Goal: Transaction & Acquisition: Purchase product/service

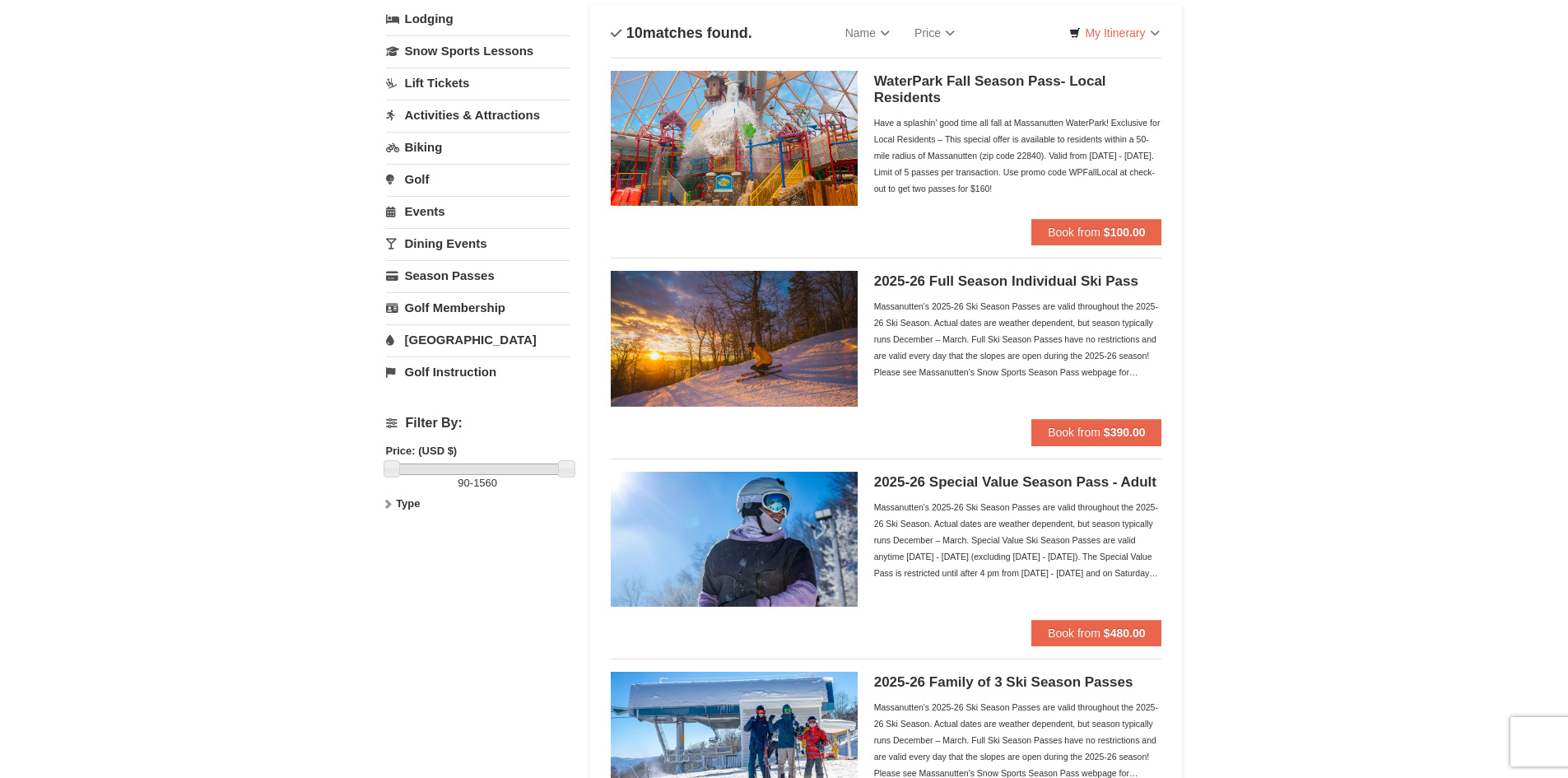
scroll to position [109, 0]
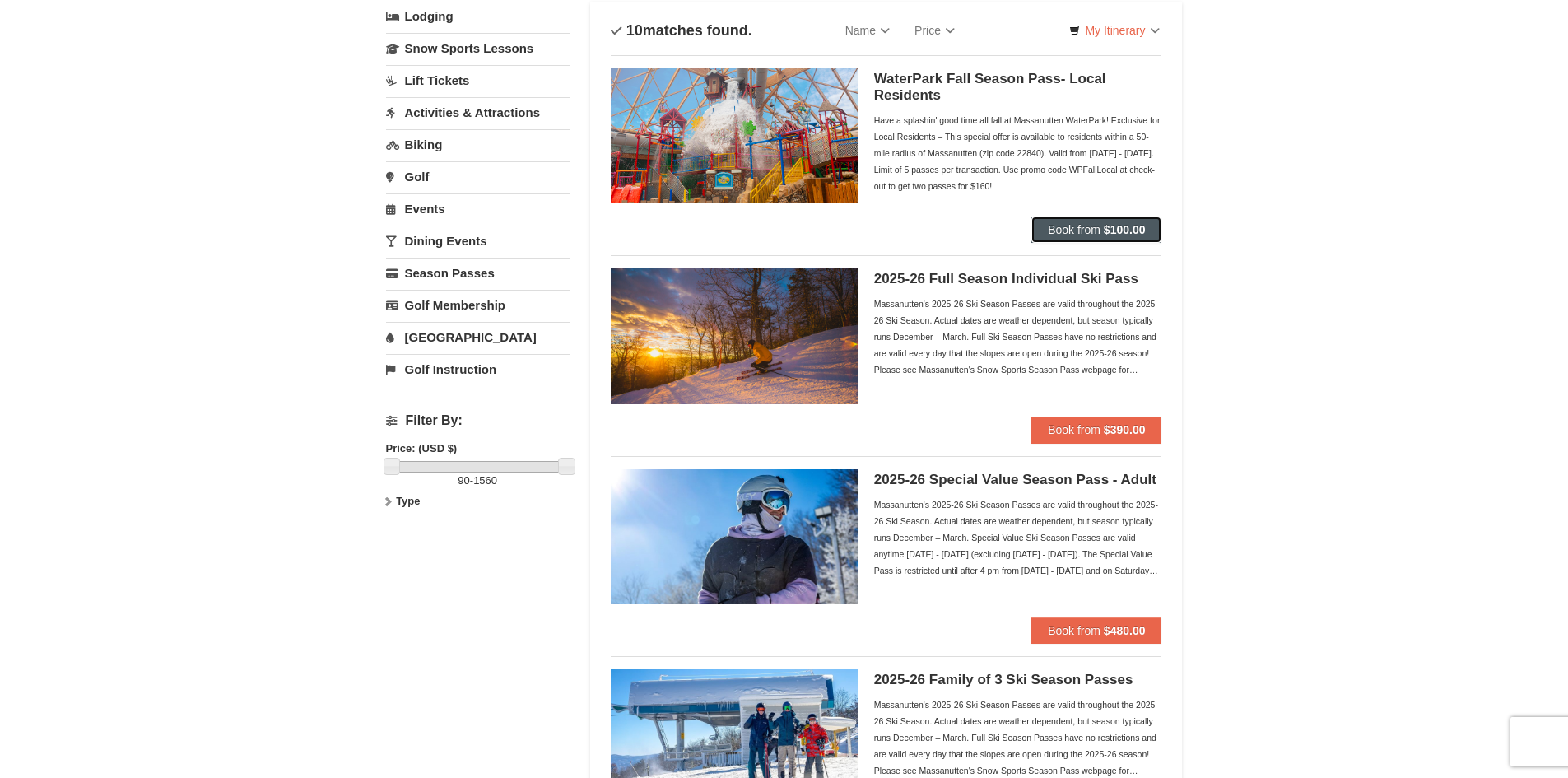
click at [1087, 222] on button "Book from $100.00" at bounding box center [1096, 230] width 130 height 26
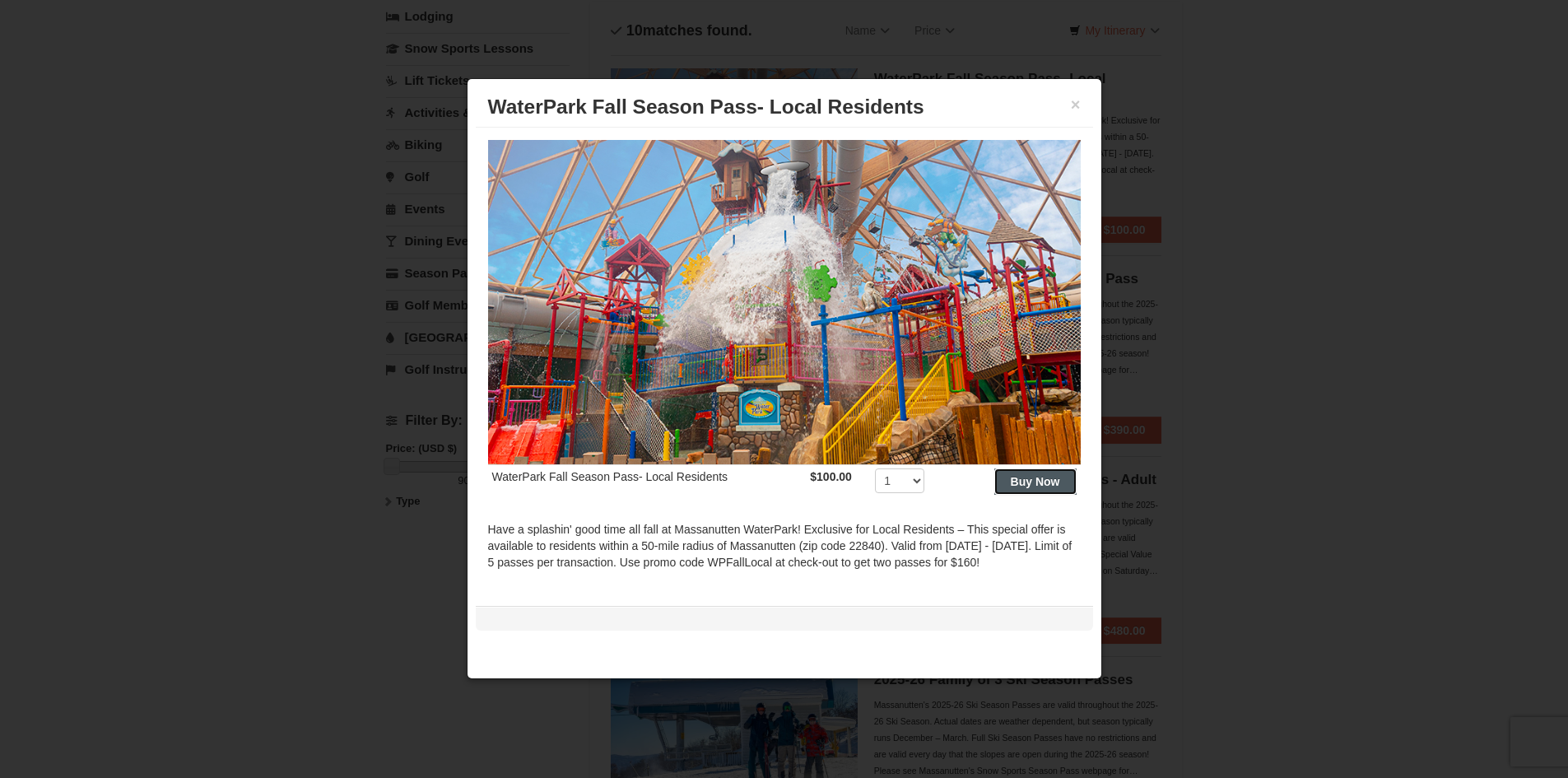
click at [1001, 469] on button "Buy Now" at bounding box center [1034, 482] width 82 height 26
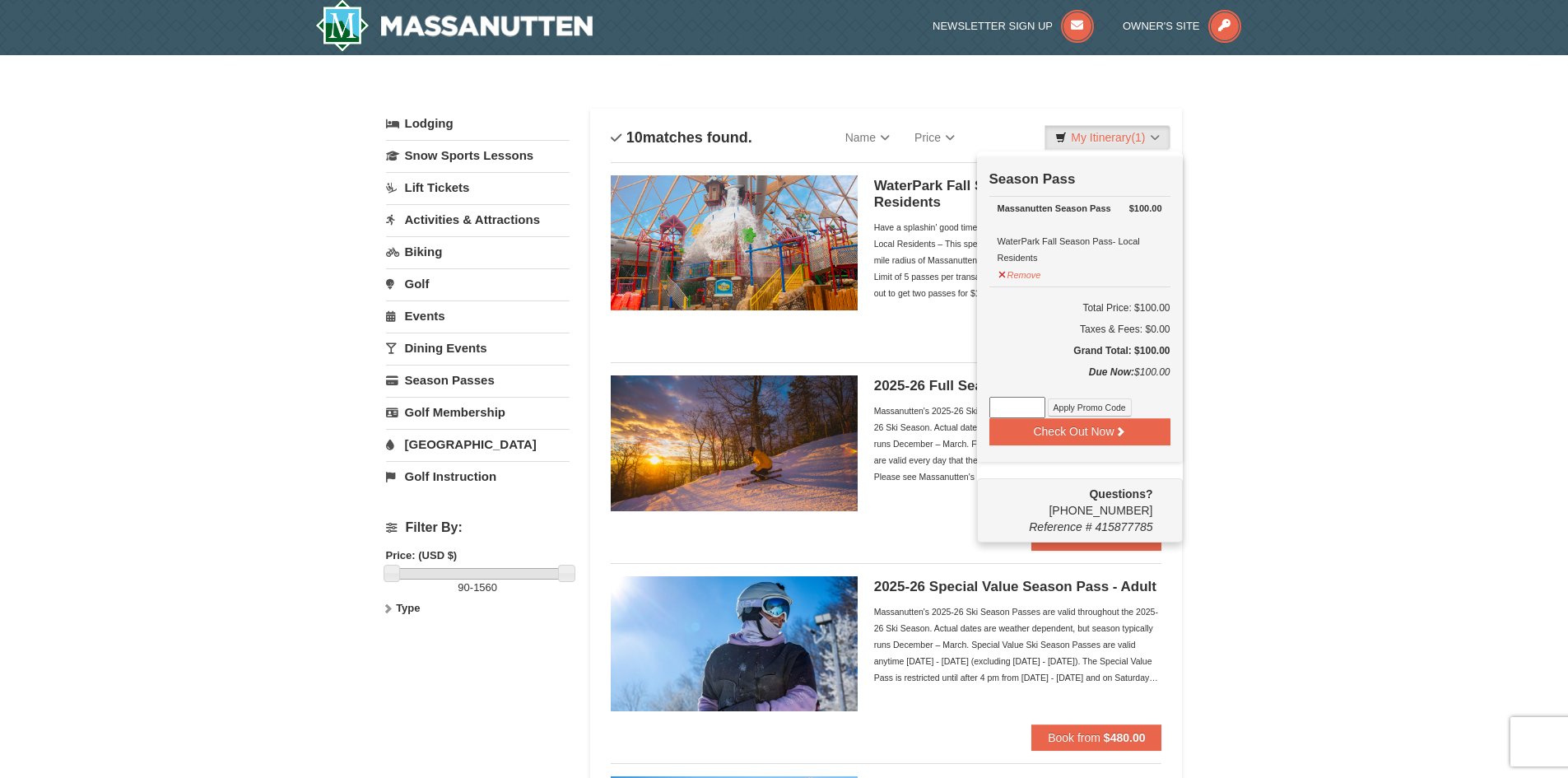
scroll to position [5, 0]
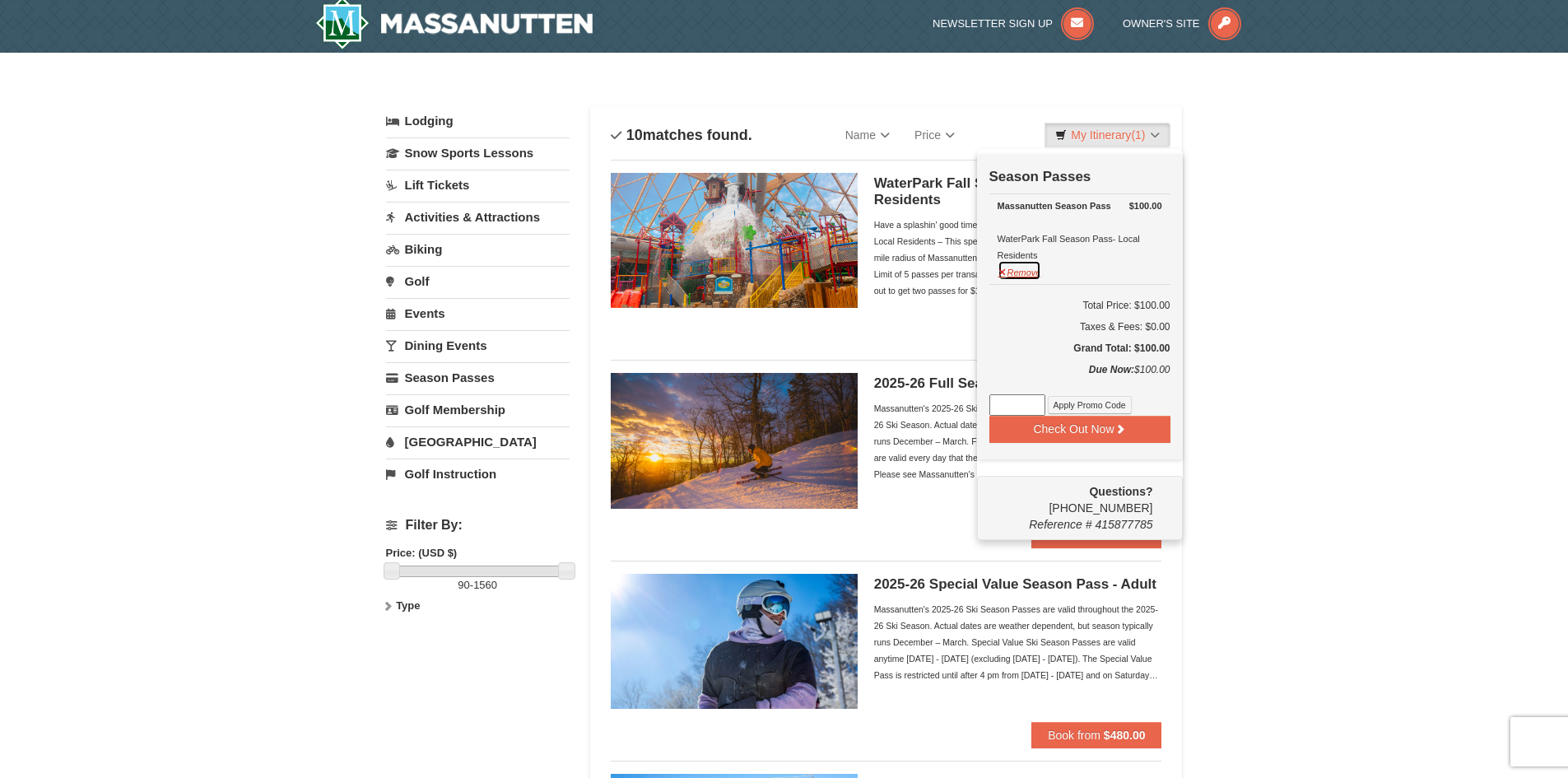
click at [1036, 276] on button "Remove" at bounding box center [1019, 270] width 44 height 21
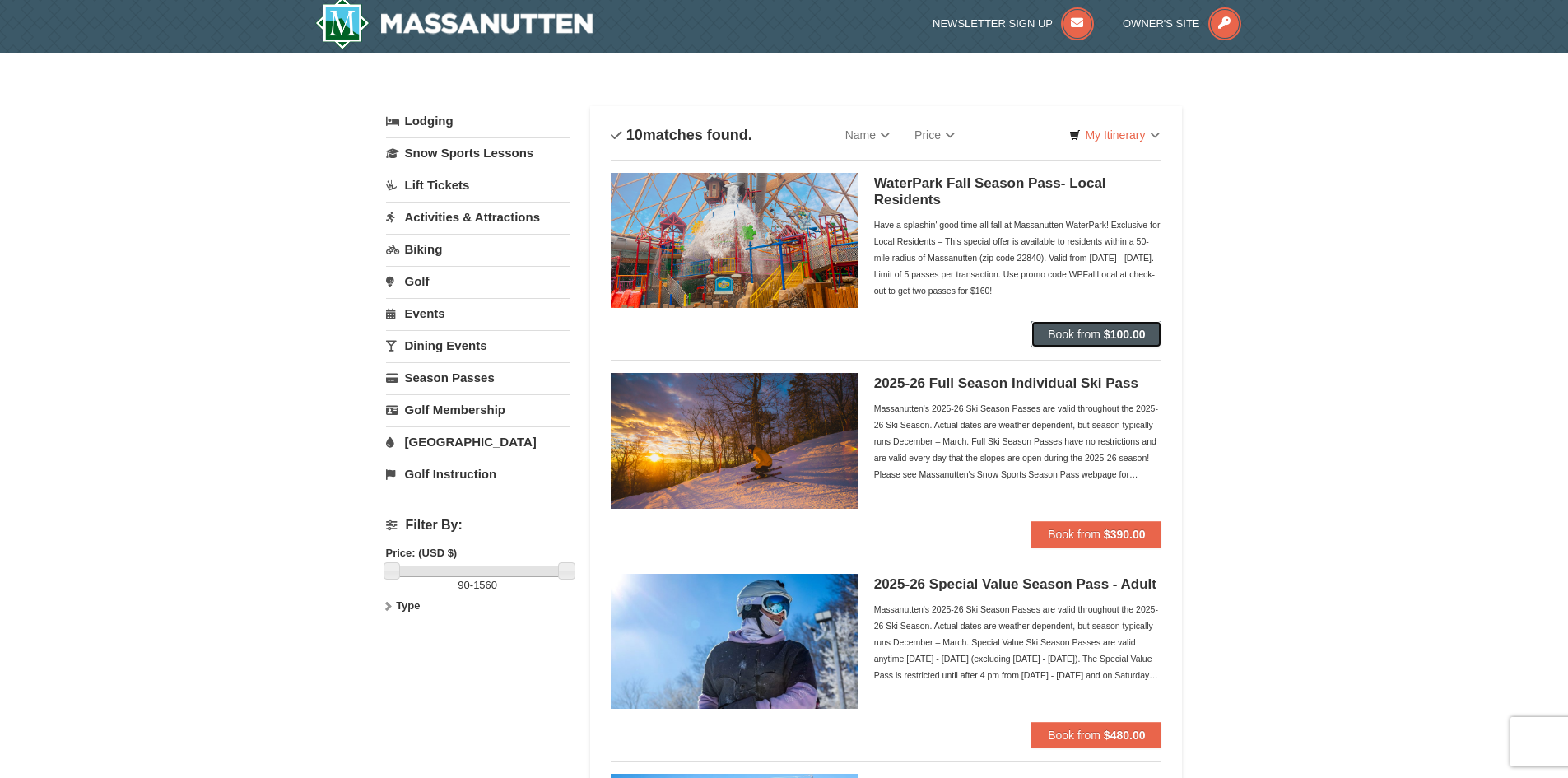
click at [1125, 327] on strong "$100.00" at bounding box center [1124, 334] width 42 height 13
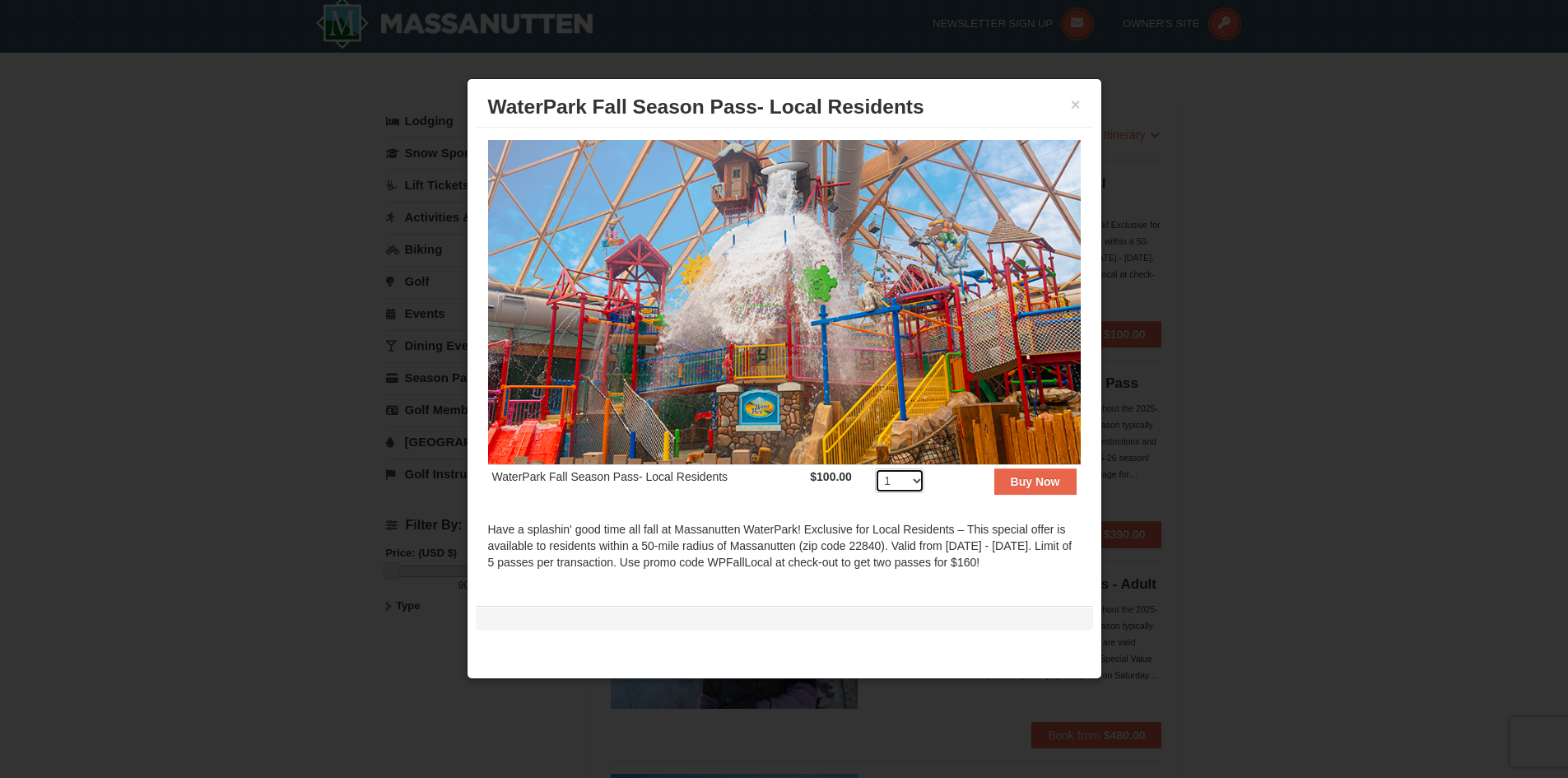
click at [906, 473] on select "1 2 3 4 5 6 7 8 9 10 11 12 13 14 15 16 17 18 19 20 21 22 23 24 25 26 27 28 29 3…" at bounding box center [899, 481] width 49 height 24
select select "2"
click at [875, 469] on select "1 2 3 4 5 6 7 8 9 10 11 12 13 14 15 16 17 18 19 20 21 22 23 24 25 26 27 28 29 3…" at bounding box center [899, 481] width 49 height 24
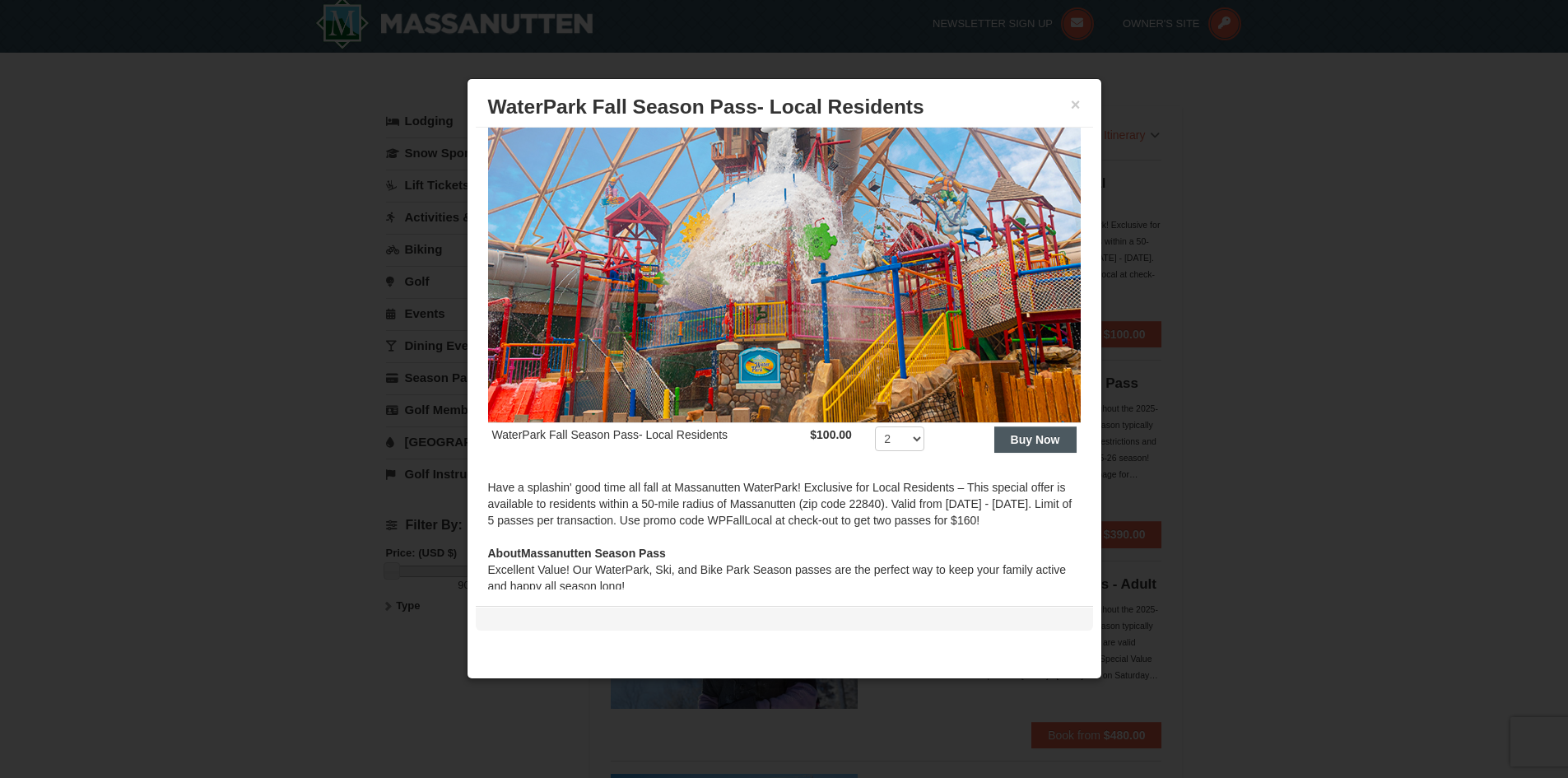
click at [1030, 471] on div "WaterPark Fall Season Pass- Local Residents $100.00 Includes all fees. Tax excl…" at bounding box center [784, 359] width 617 height 463
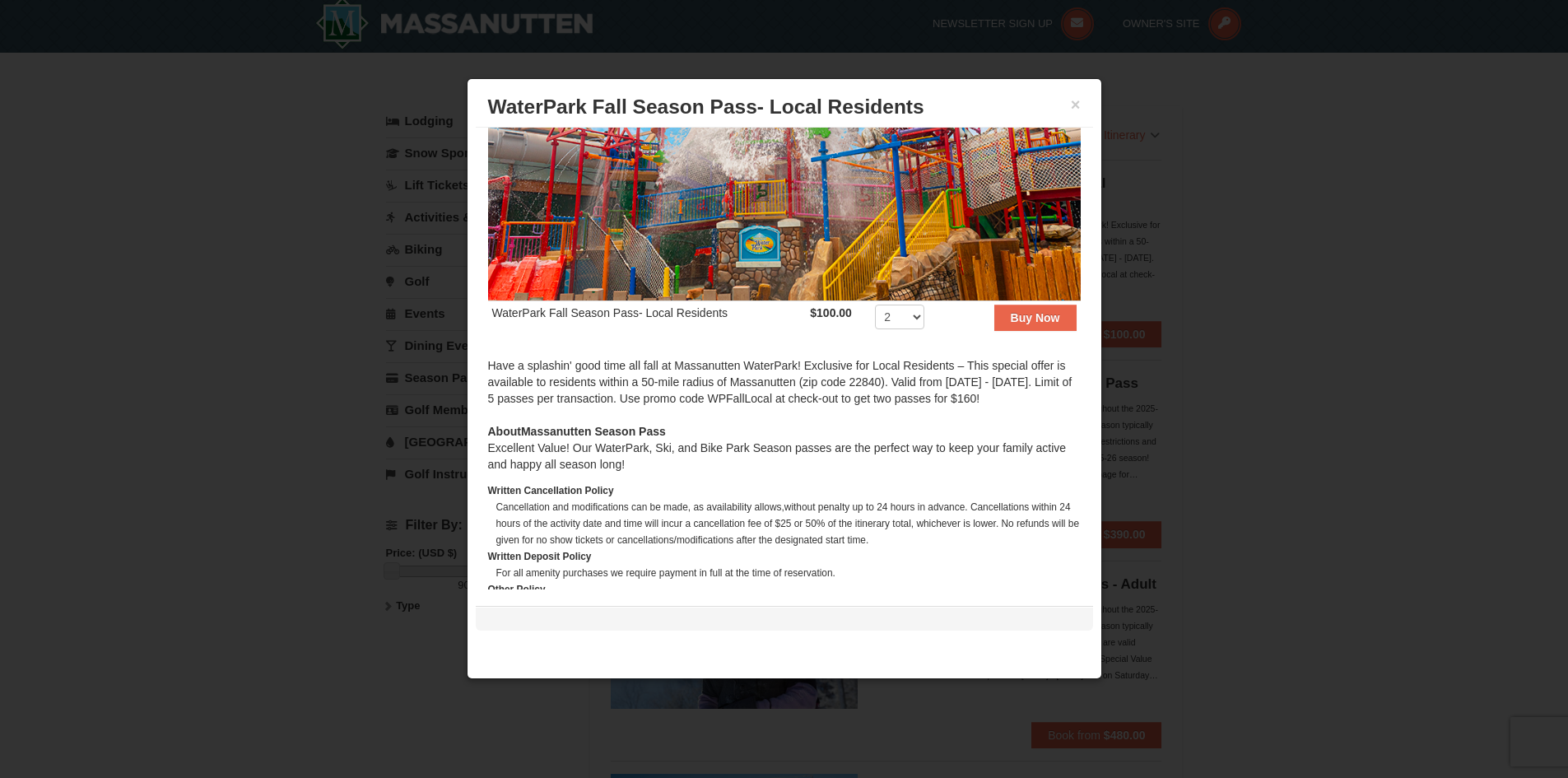
scroll to position [165, 0]
click at [1023, 310] on strong "Buy Now" at bounding box center [1034, 316] width 49 height 13
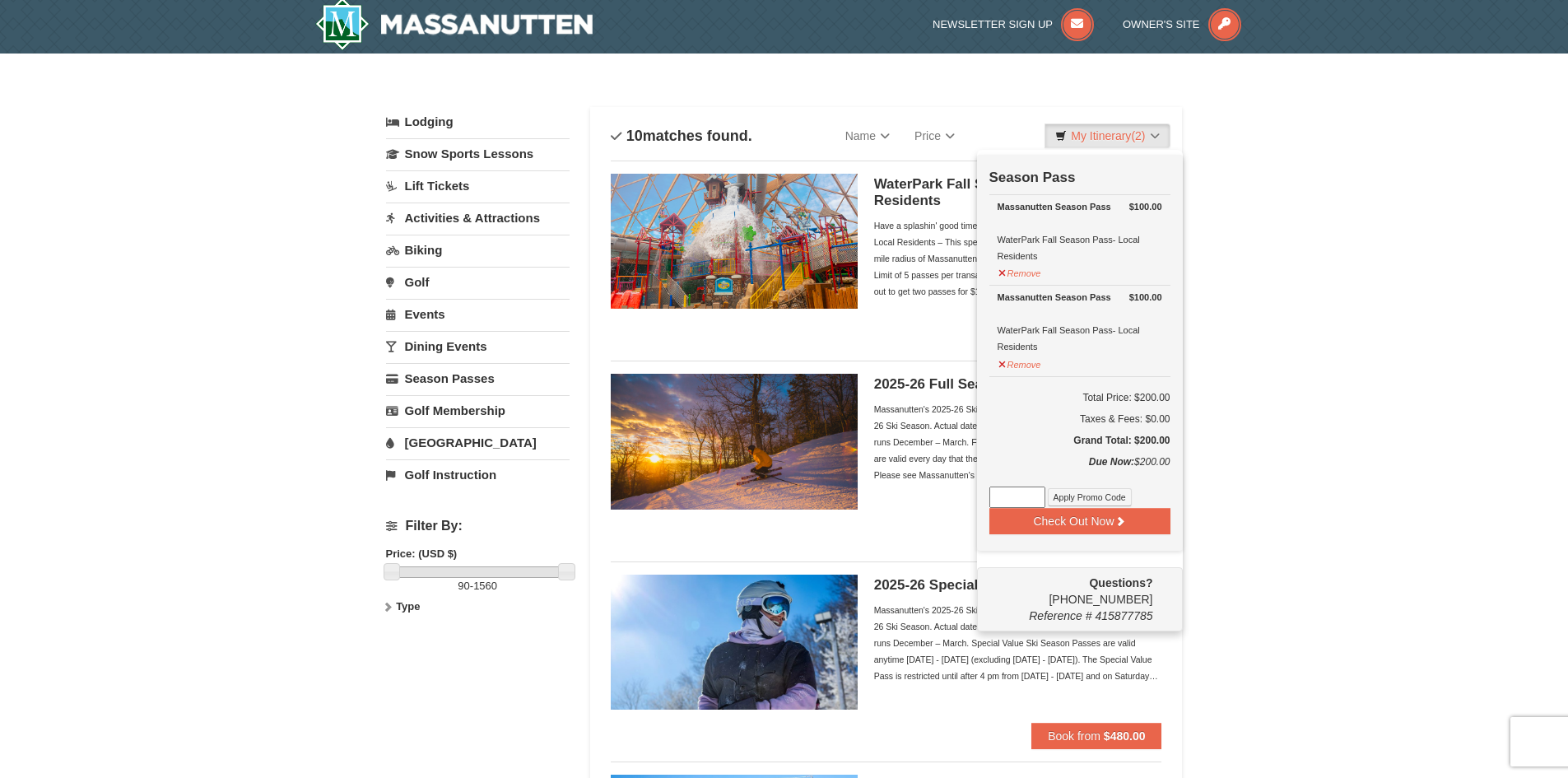
scroll to position [5, 0]
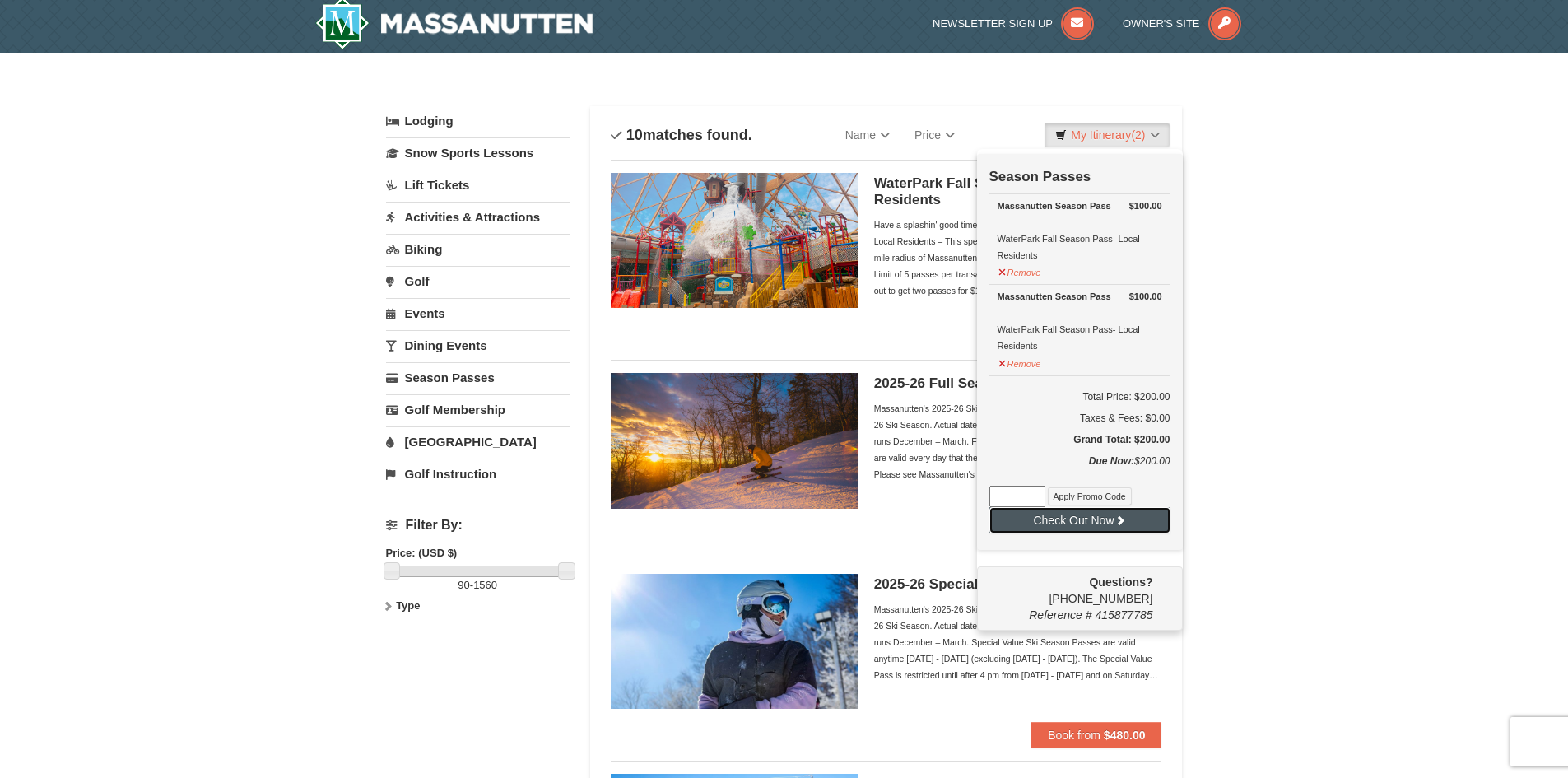
click at [1148, 522] on button "Check Out Now" at bounding box center [1079, 520] width 181 height 26
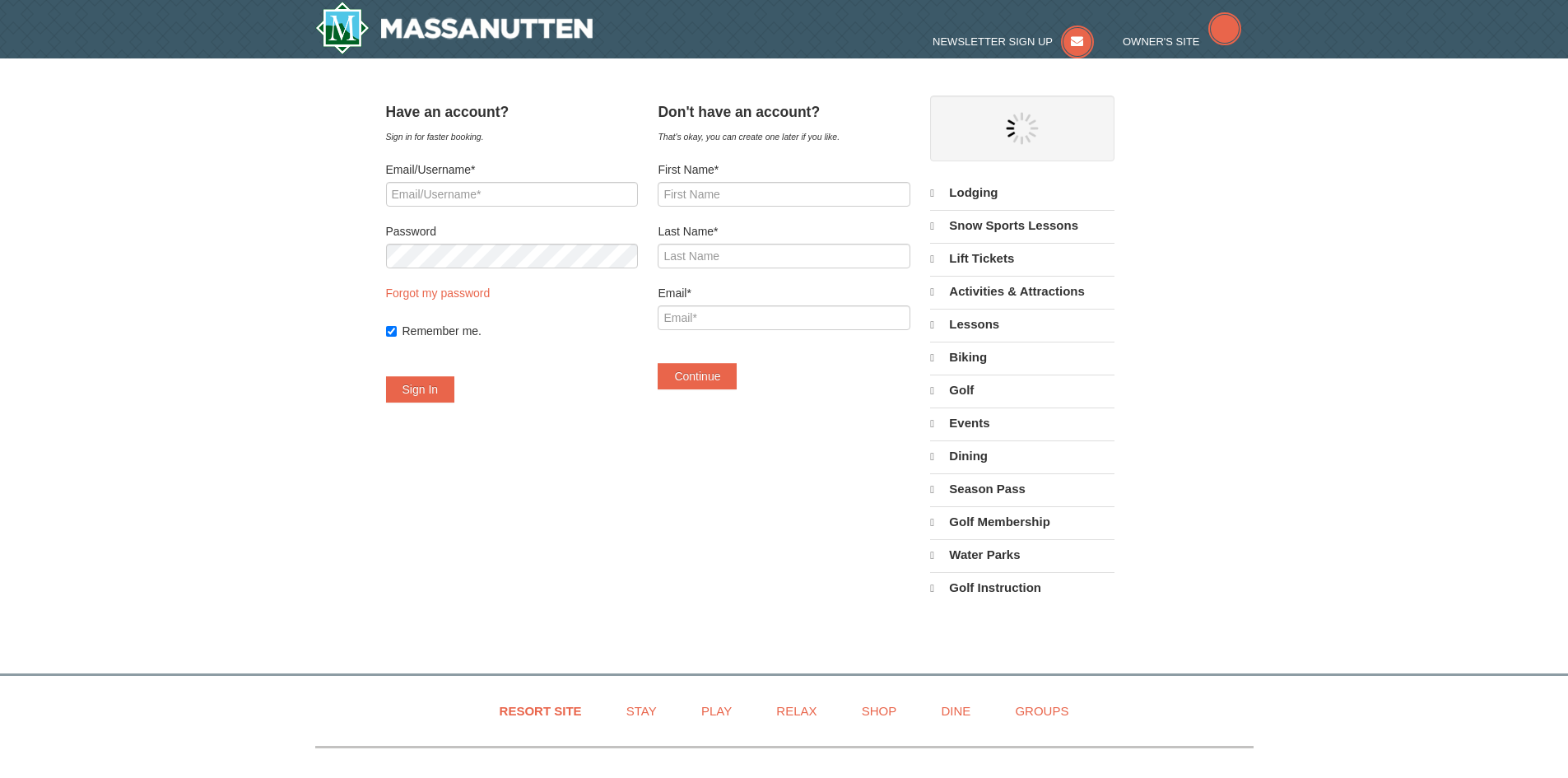
select select "9"
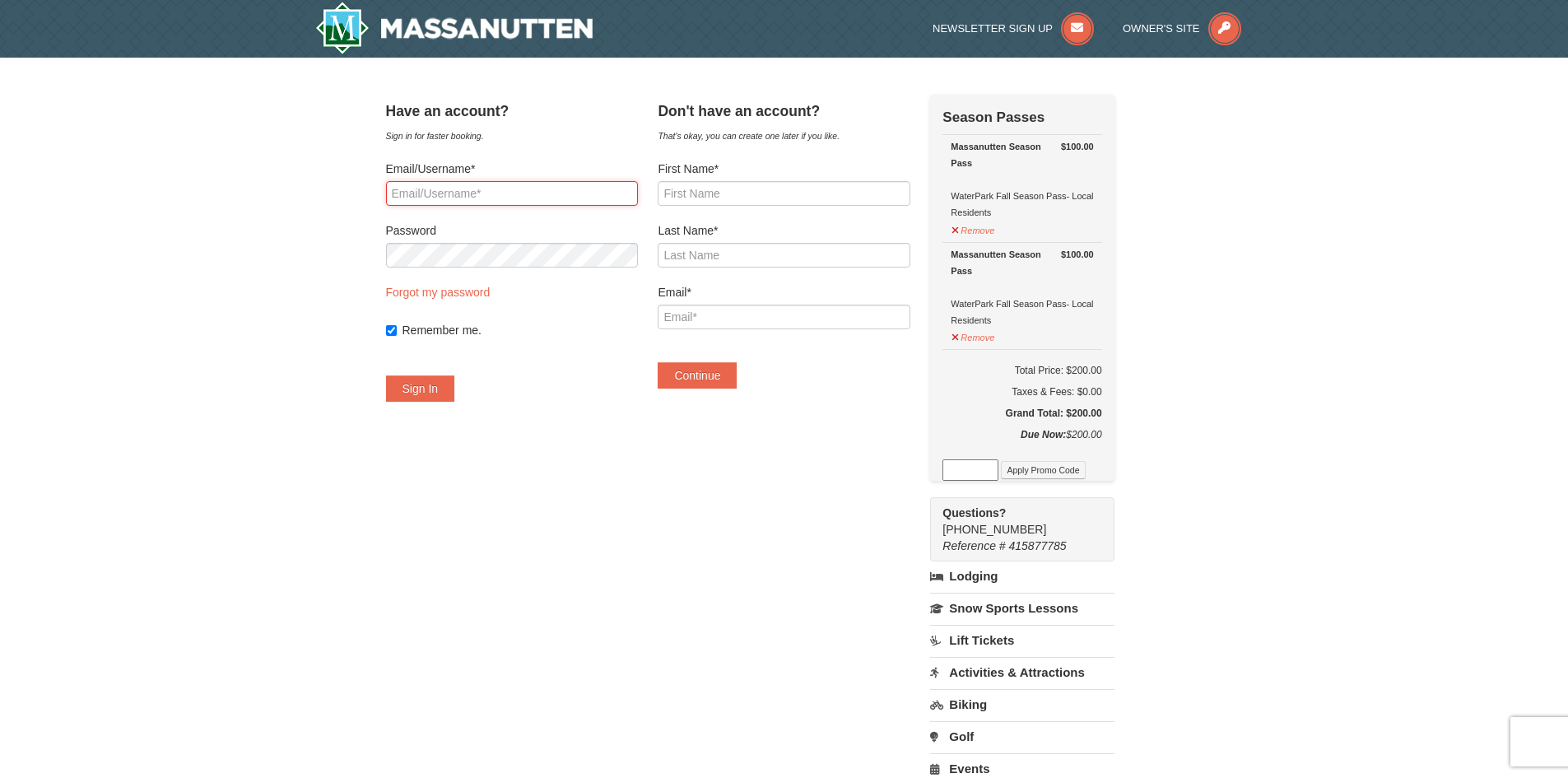
click at [582, 200] on input "Email/Username*" at bounding box center [512, 193] width 252 height 24
click at [269, 392] on div "× Have an account? Sign in for faster booking. Email/Username* Password Forgot …" at bounding box center [784, 527] width 1568 height 940
